Goal: Information Seeking & Learning: Learn about a topic

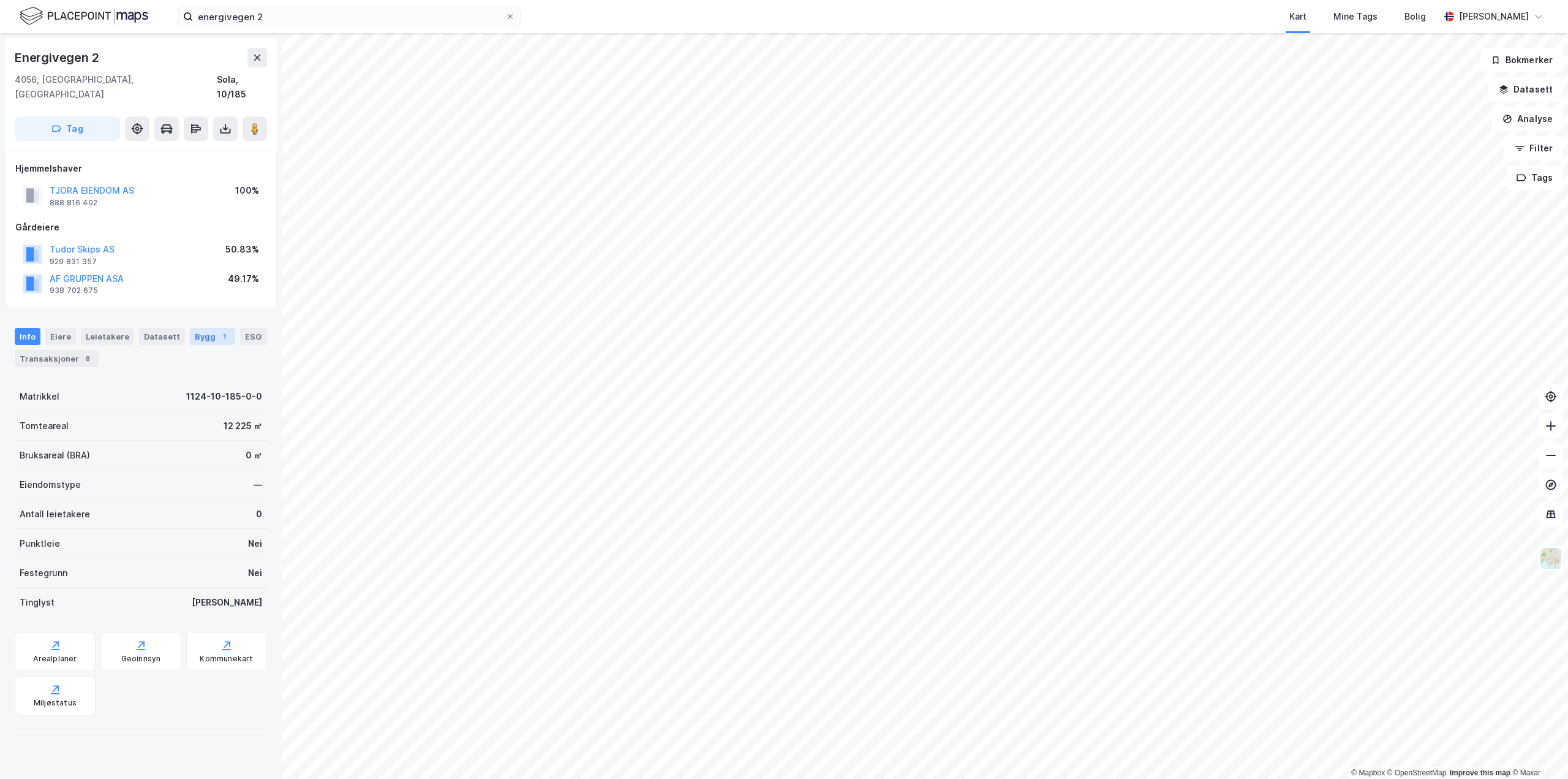
click at [201, 328] on div "Bygg 1" at bounding box center [212, 336] width 45 height 17
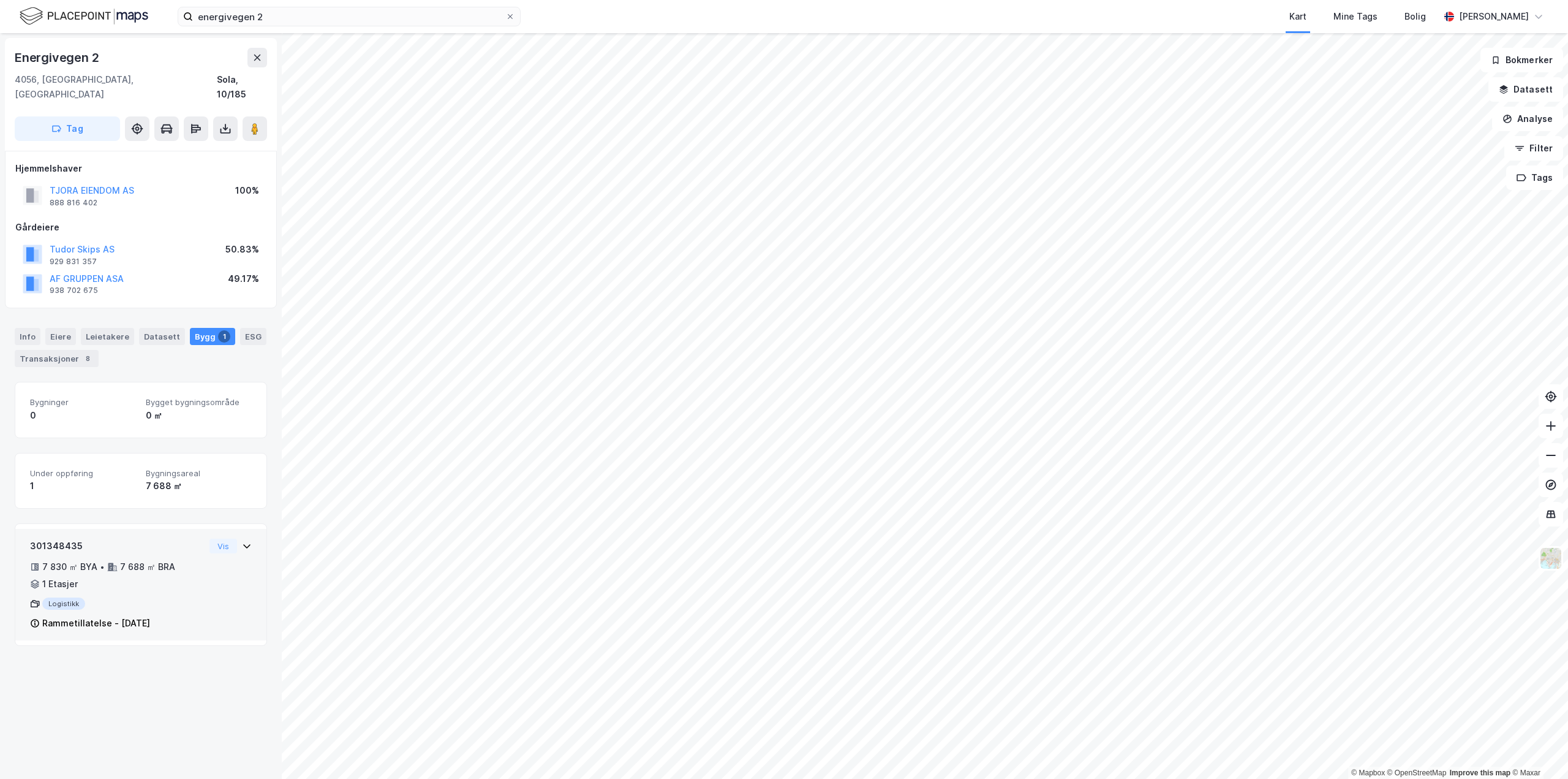
click at [240, 540] on div "301348435 7 830 ㎡ BYA • 7 688 ㎡ BRA • 1 Etasjer Logistikk Rammetillatelse - [DA…" at bounding box center [140, 589] width 222 height 101
click at [127, 669] on div "Rammetillatelse" at bounding box center [138, 675] width 70 height 15
click at [61, 598] on div "Logistikk" at bounding box center [117, 604] width 174 height 13
click at [100, 671] on div "Historikk [DATE] Rammetillatelse" at bounding box center [141, 669] width 251 height 58
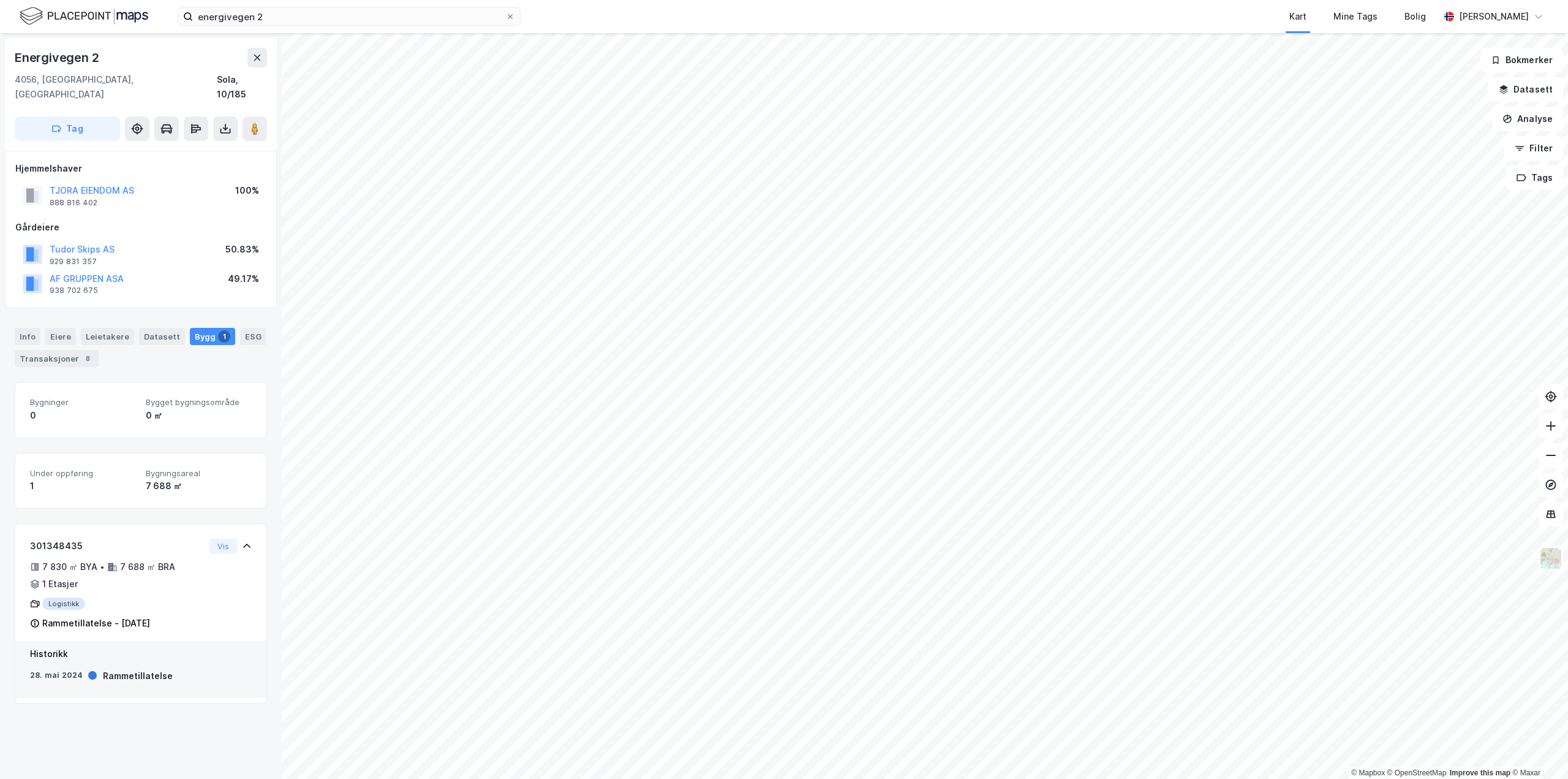
click at [84, 670] on div "[DATE] Rammetillatelse" at bounding box center [140, 676] width 222 height 13
click at [110, 669] on div "Rammetillatelse" at bounding box center [138, 675] width 70 height 15
